Goal: Find specific page/section: Find specific page/section

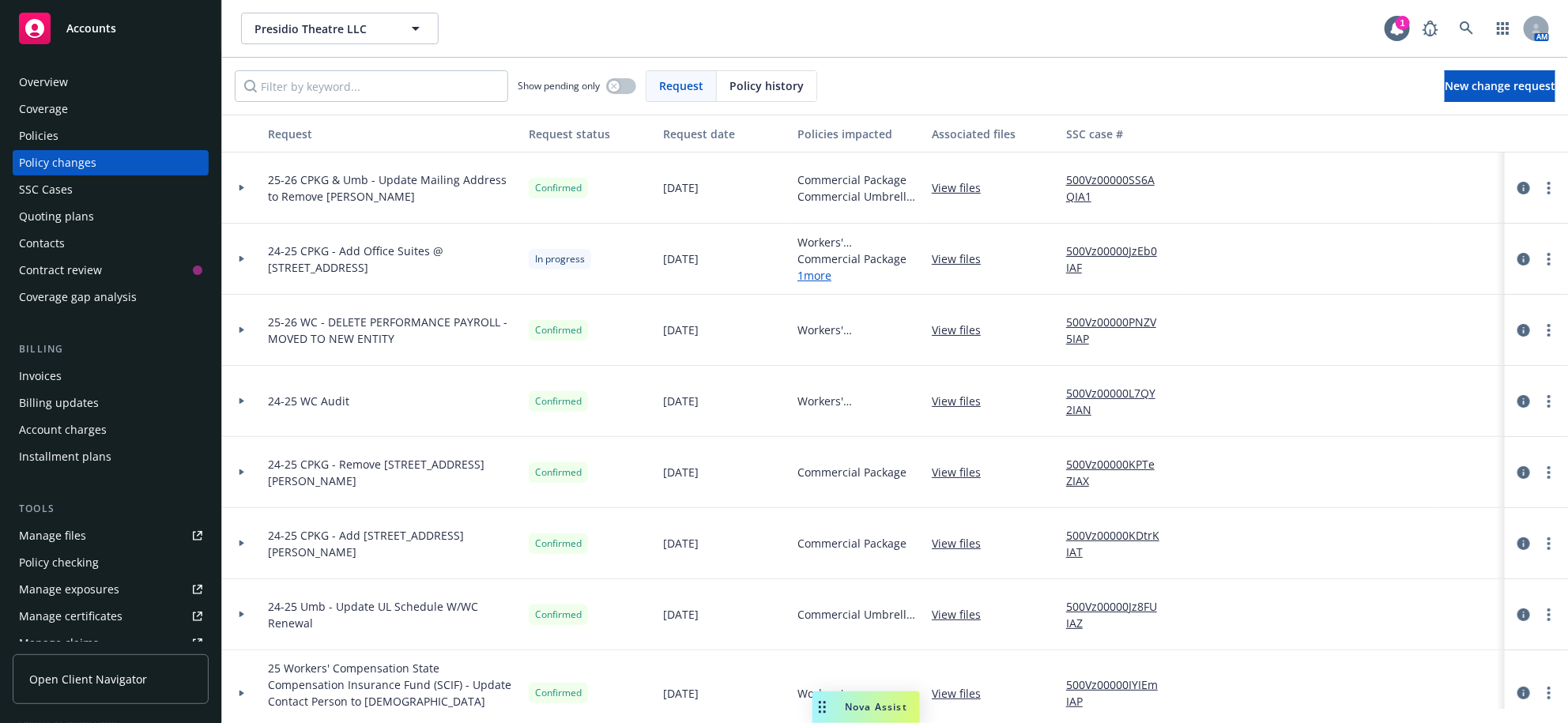
click at [64, 149] on div "Policies" at bounding box center [110, 136] width 183 height 25
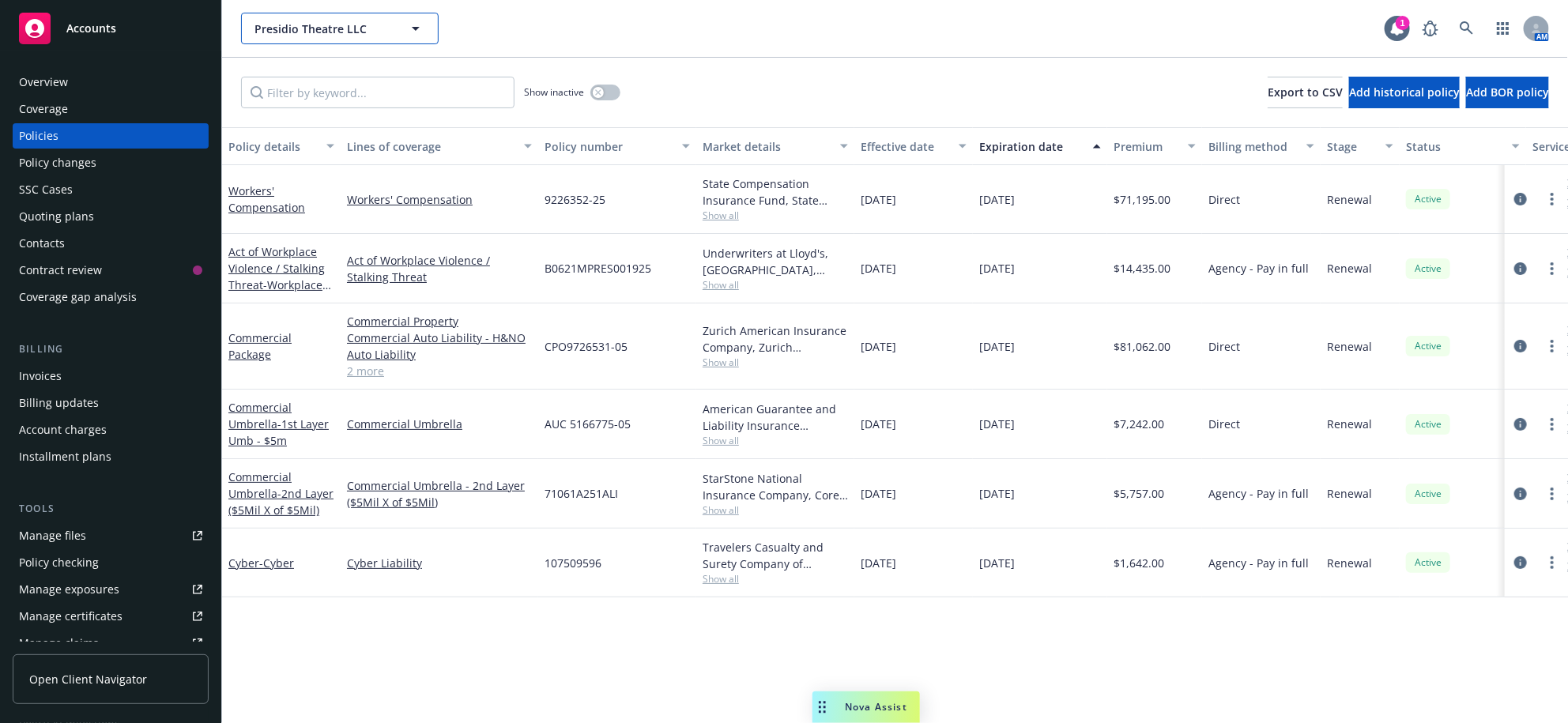
click at [310, 37] on span "Presidio Theatre LLC" at bounding box center [322, 29] width 136 height 16
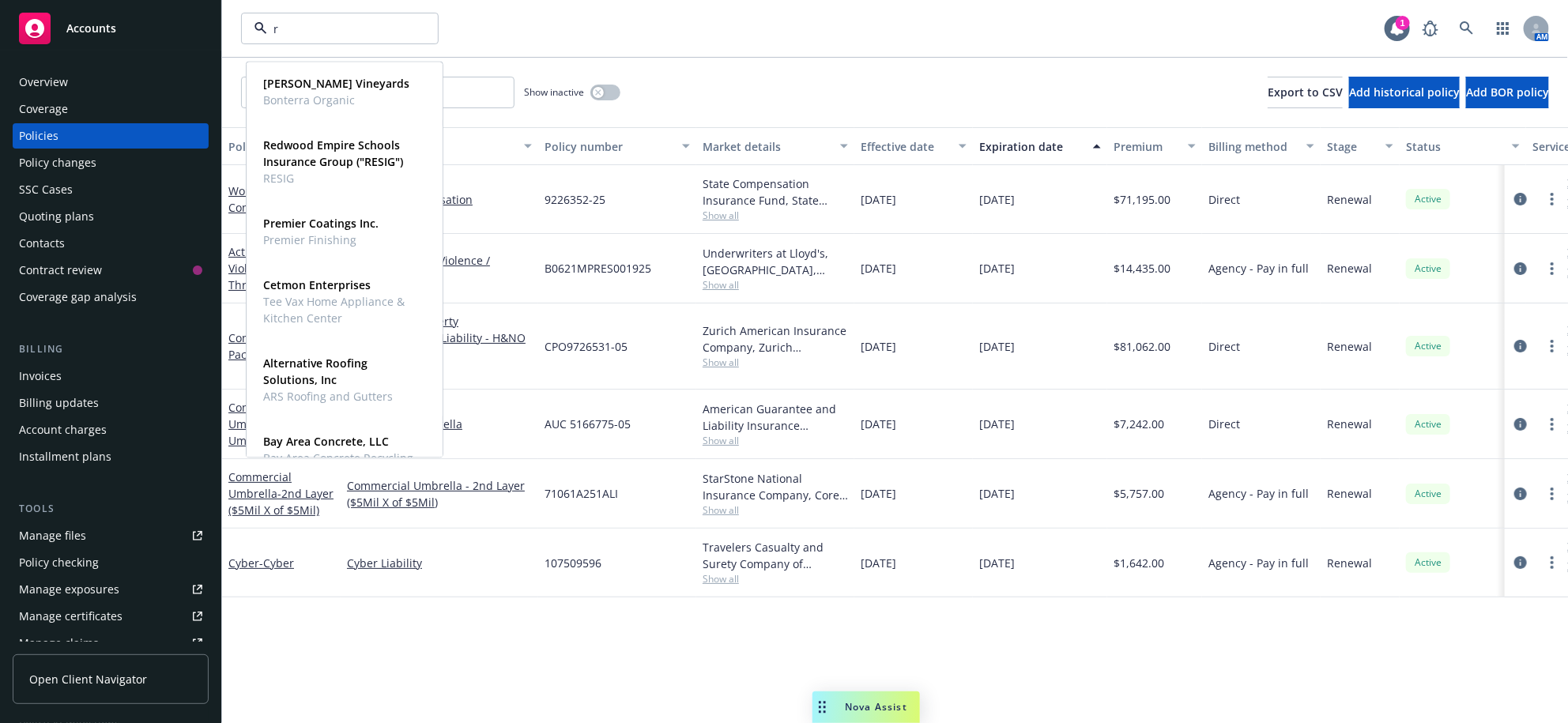
type input "r"
click at [900, 57] on div "r [PERSON_NAME] Vineyards Bonterra Organic Type Commercial FEIN [US_EMPLOYER_ID…" at bounding box center [895, 28] width 1346 height 57
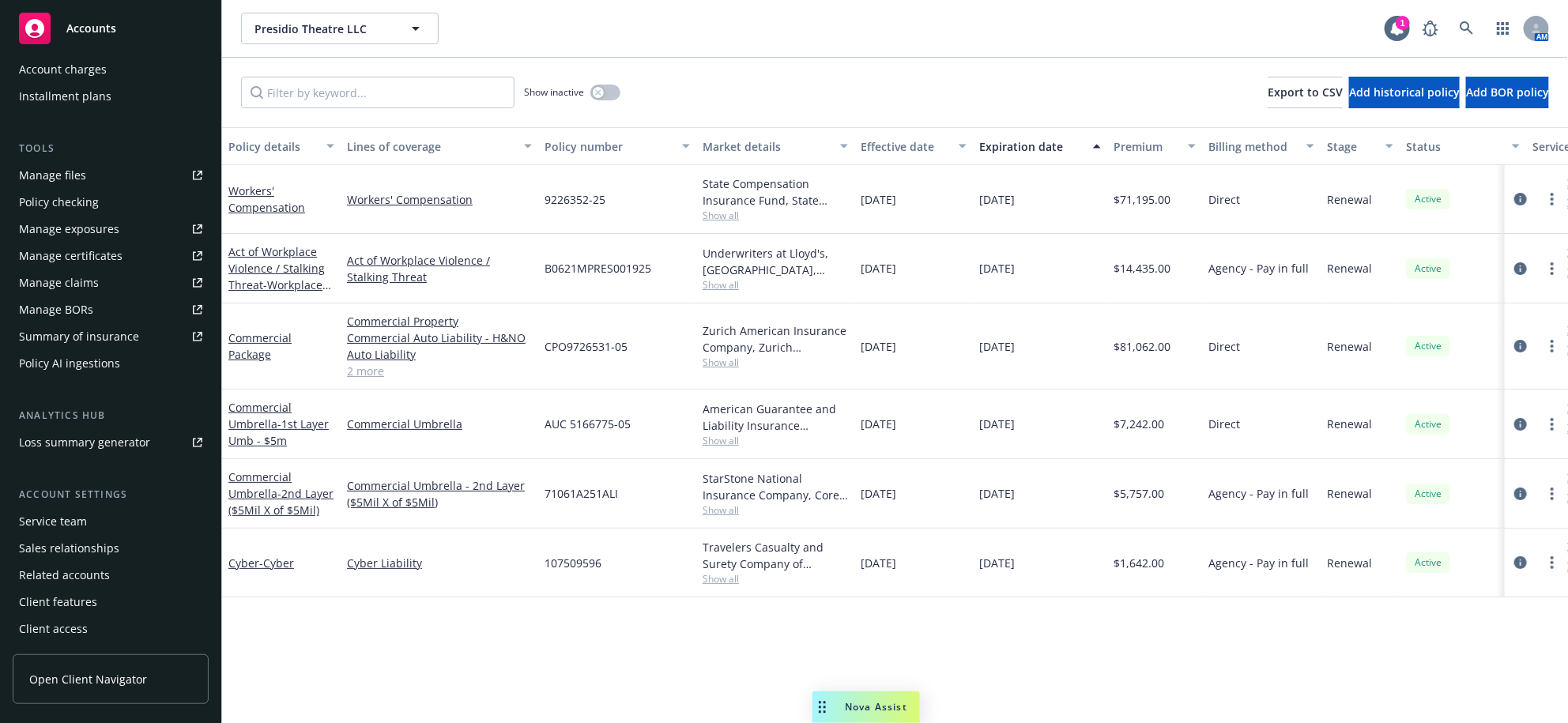
scroll to position [486, 0]
click at [86, 172] on div "Manage files" at bounding box center [52, 175] width 67 height 25
click at [291, 27] on span "Presidio Theatre LLC" at bounding box center [322, 29] width 136 height 16
type input "[PERSON_NAME]"
click at [322, 80] on strong "[PERSON_NAME] Utility Services Inc." at bounding box center [325, 91] width 126 height 32
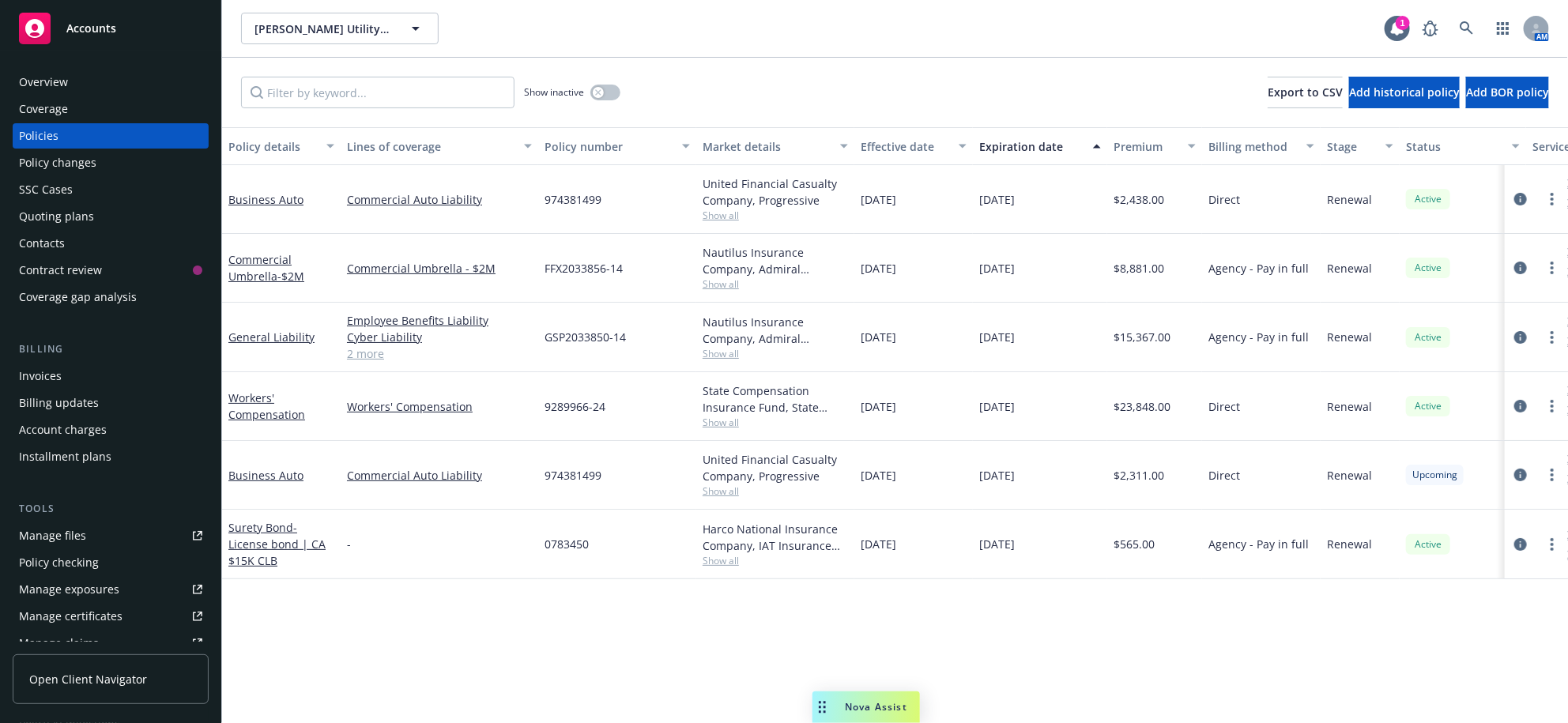
click at [97, 229] on div "Quoting plans" at bounding box center [110, 217] width 183 height 25
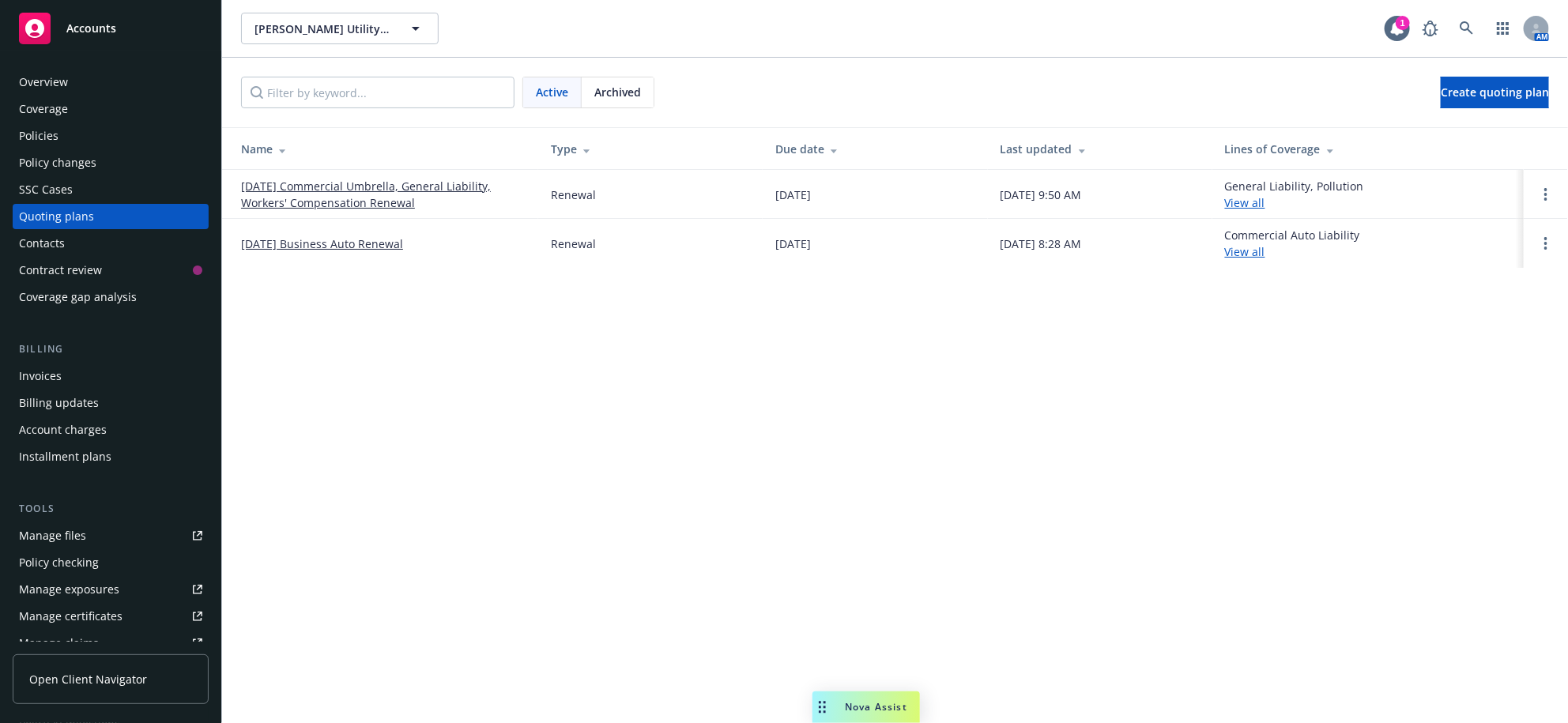
click at [303, 252] on link "[DATE] Business Auto Renewal" at bounding box center [322, 244] width 162 height 16
